Goal: Transaction & Acquisition: Download file/media

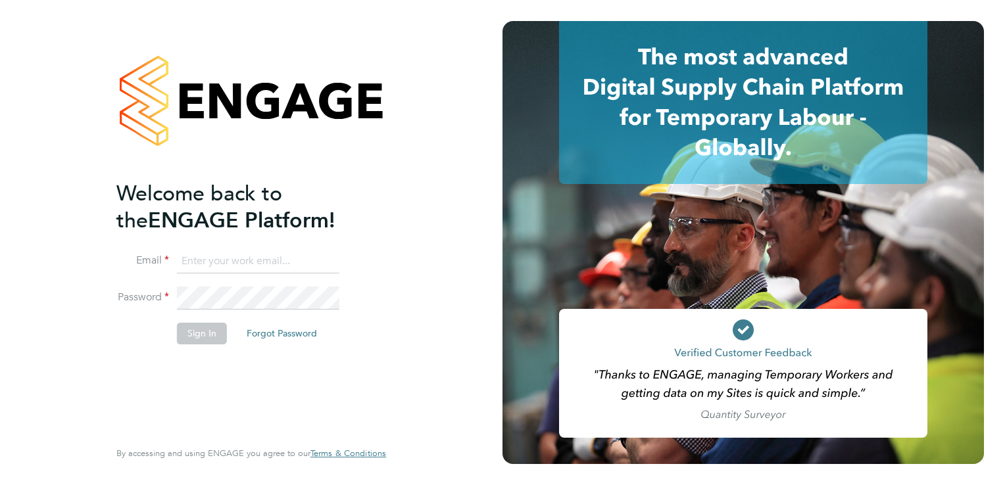
type input "ntaylor@spheresolutions.co.uk"
click at [212, 330] on button "Sign In" at bounding box center [202, 333] width 50 height 21
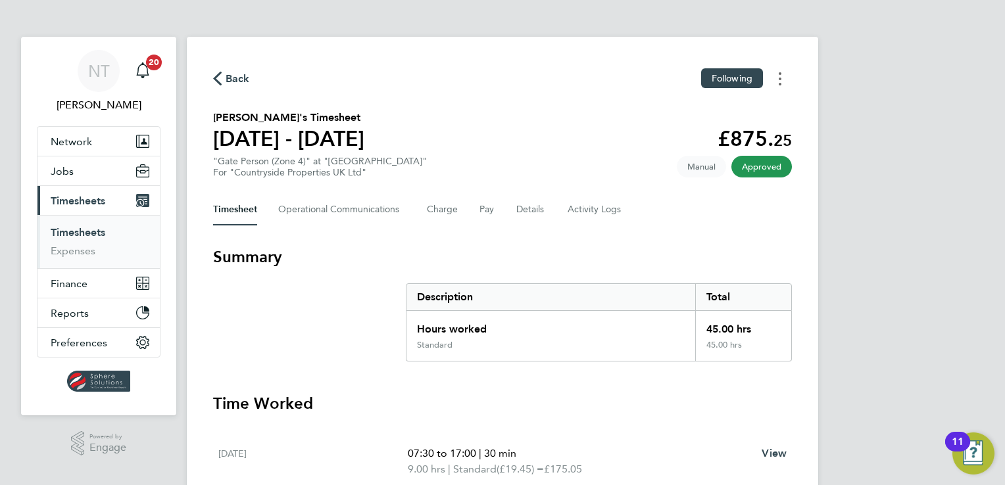
click at [782, 81] on button "Timesheets Menu" at bounding box center [780, 78] width 24 height 20
click at [751, 109] on link "Download timesheet" at bounding box center [713, 108] width 158 height 26
click at [776, 78] on button "Timesheets Menu" at bounding box center [780, 78] width 24 height 20
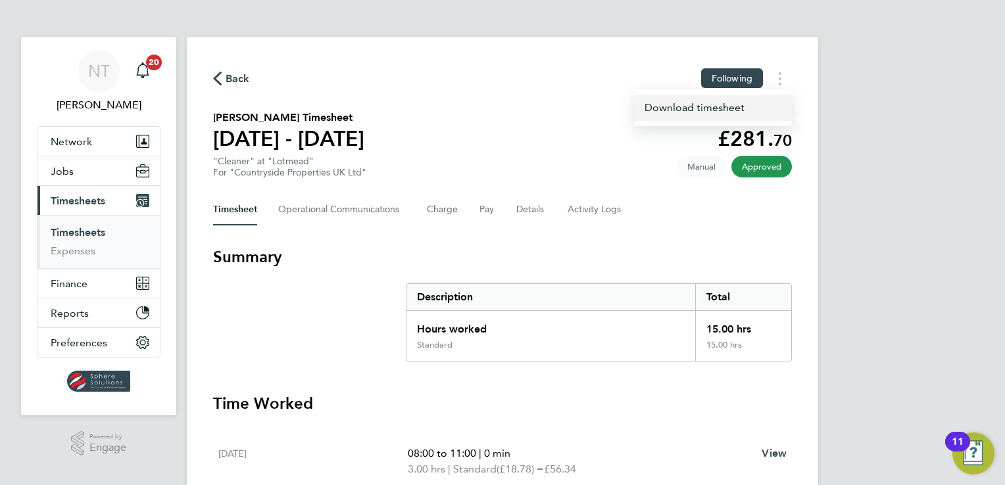
click at [742, 117] on link "Download timesheet" at bounding box center [713, 108] width 158 height 26
click at [222, 30] on ng-component "Back Following Hilal Mason's Timesheet 15 - 21 Sept 2025 £281. 70 "Cleaner" at …" at bounding box center [502, 470] width 631 height 940
click at [784, 75] on button "Timesheets Menu" at bounding box center [780, 78] width 24 height 20
click at [761, 105] on link "Download timesheet" at bounding box center [713, 108] width 158 height 26
click at [789, 76] on button "Timesheets Menu" at bounding box center [780, 78] width 24 height 20
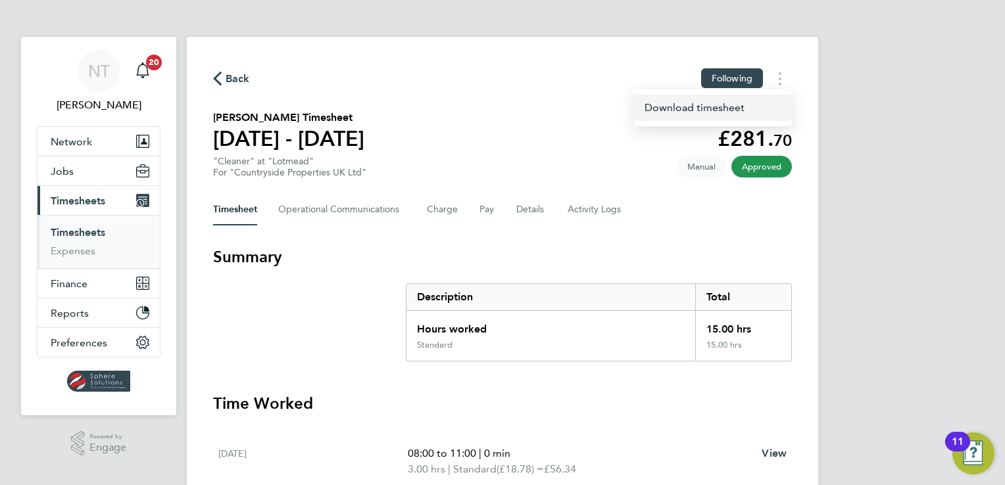
click at [751, 105] on link "Download timesheet" at bounding box center [713, 108] width 158 height 26
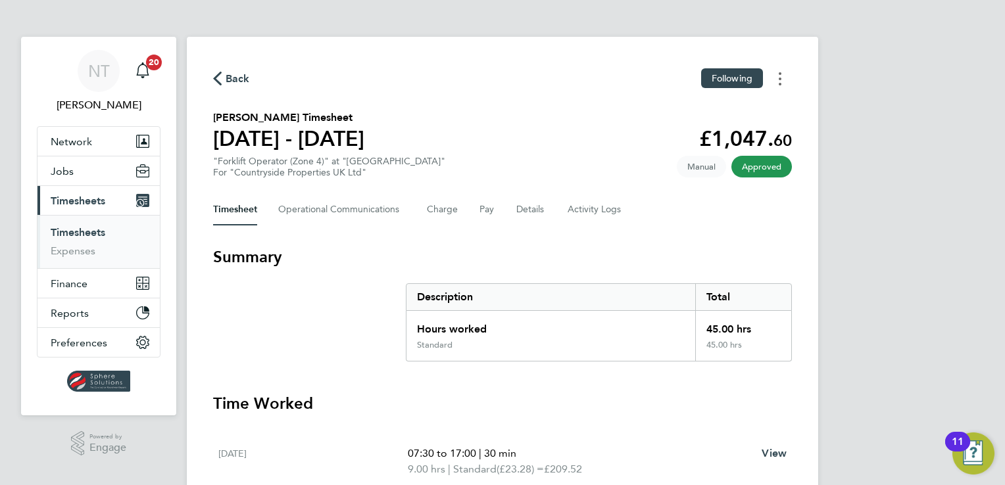
click at [773, 80] on button "Timesheets Menu" at bounding box center [780, 78] width 24 height 20
click at [741, 112] on link "Download timesheet" at bounding box center [713, 108] width 158 height 26
click at [778, 72] on button "Timesheets Menu" at bounding box center [780, 78] width 24 height 20
click at [748, 110] on link "Download timesheet" at bounding box center [713, 108] width 158 height 26
